Goal: Information Seeking & Learning: Learn about a topic

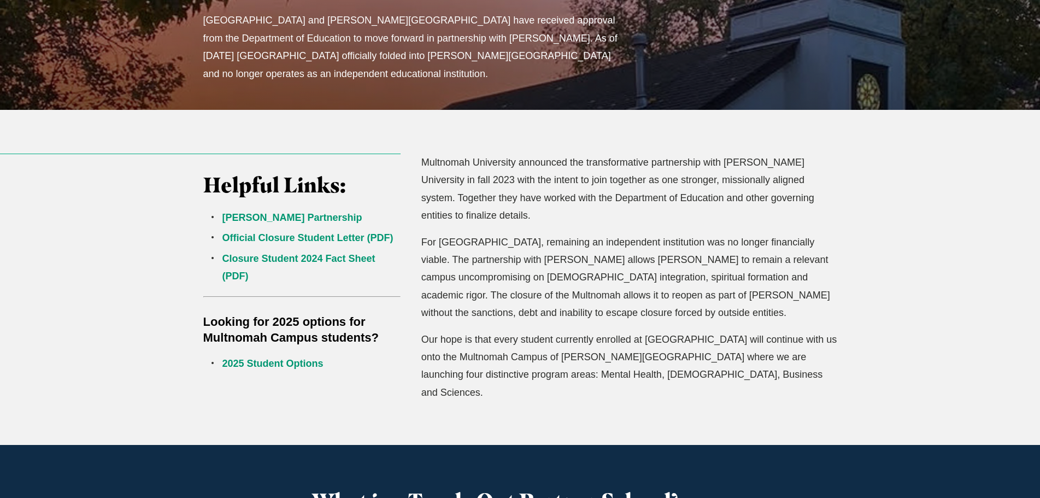
scroll to position [273, 0]
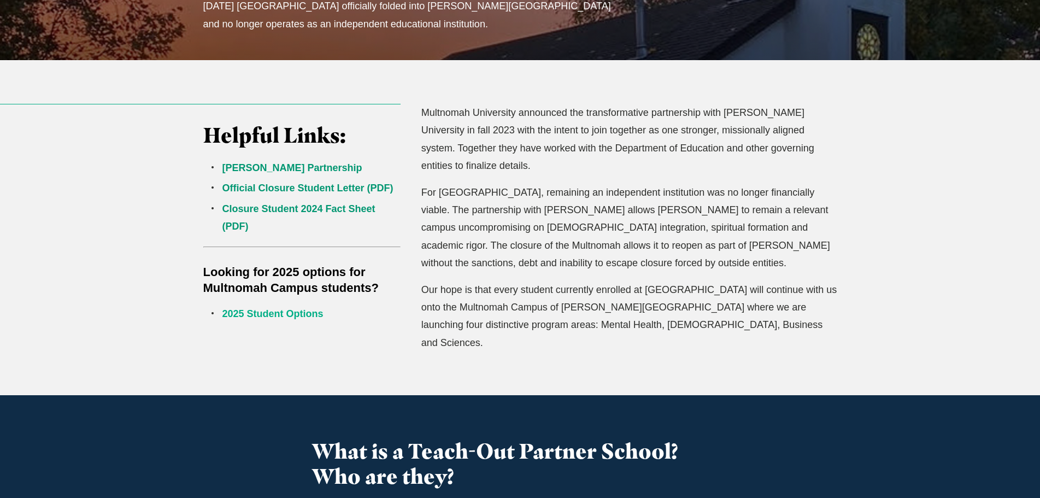
click at [268, 312] on link "2025 Student Options" at bounding box center [272, 313] width 101 height 11
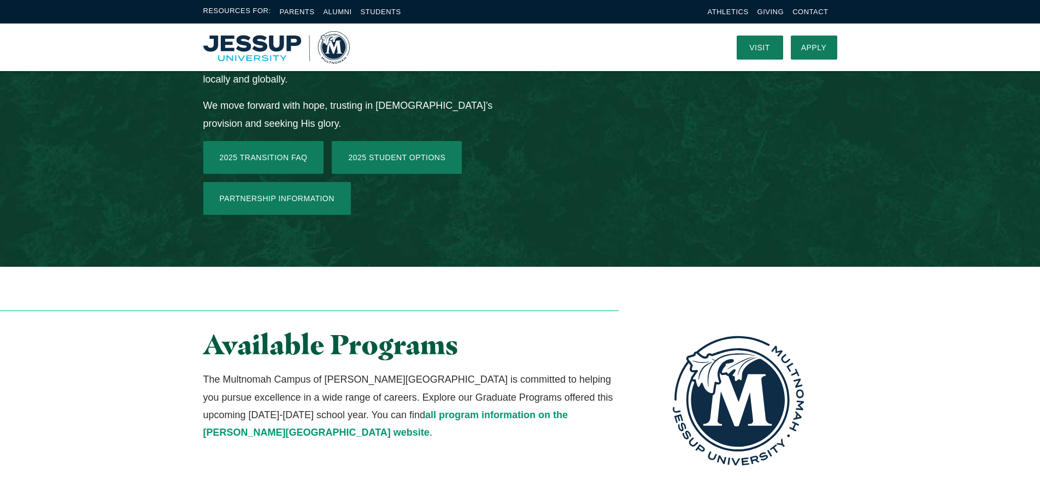
scroll to position [1695, 0]
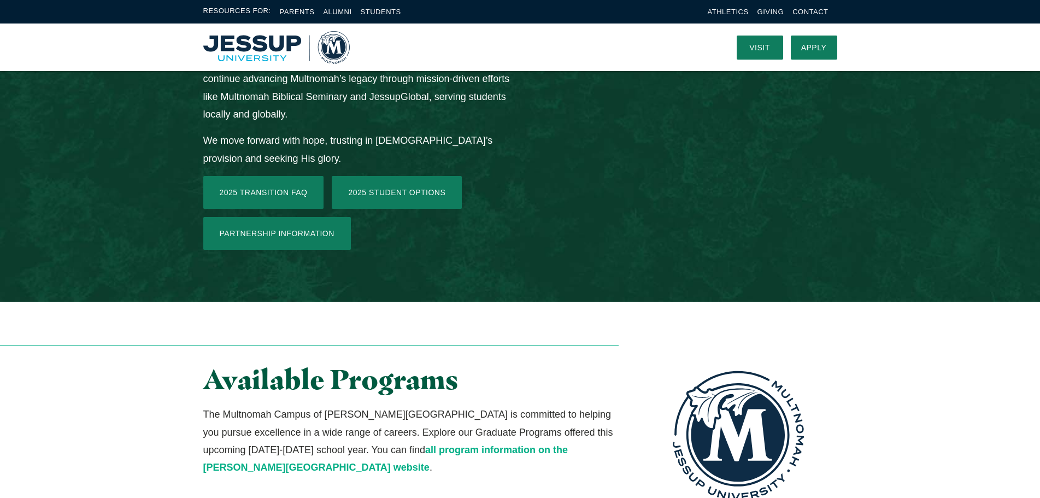
click at [429, 444] on link "all program information on the Jessup University website" at bounding box center [385, 458] width 365 height 28
